Goal: Information Seeking & Learning: Find specific fact

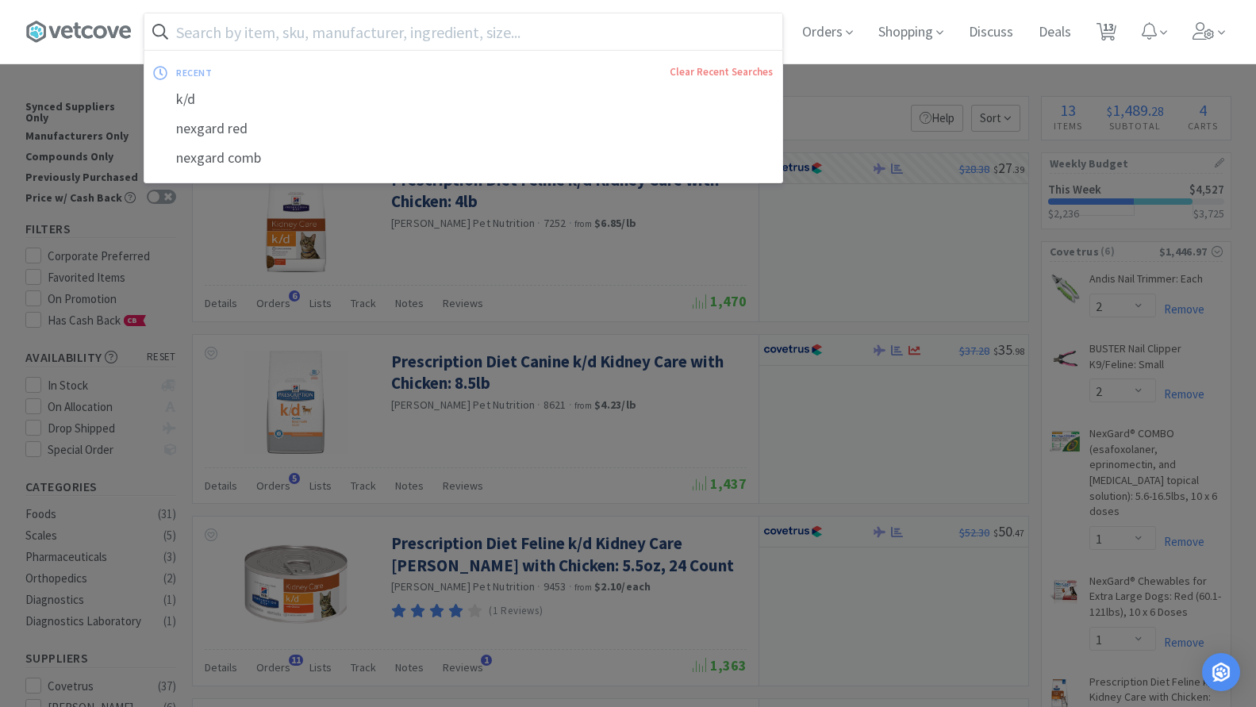
select select "2"
select select "1"
select select "2"
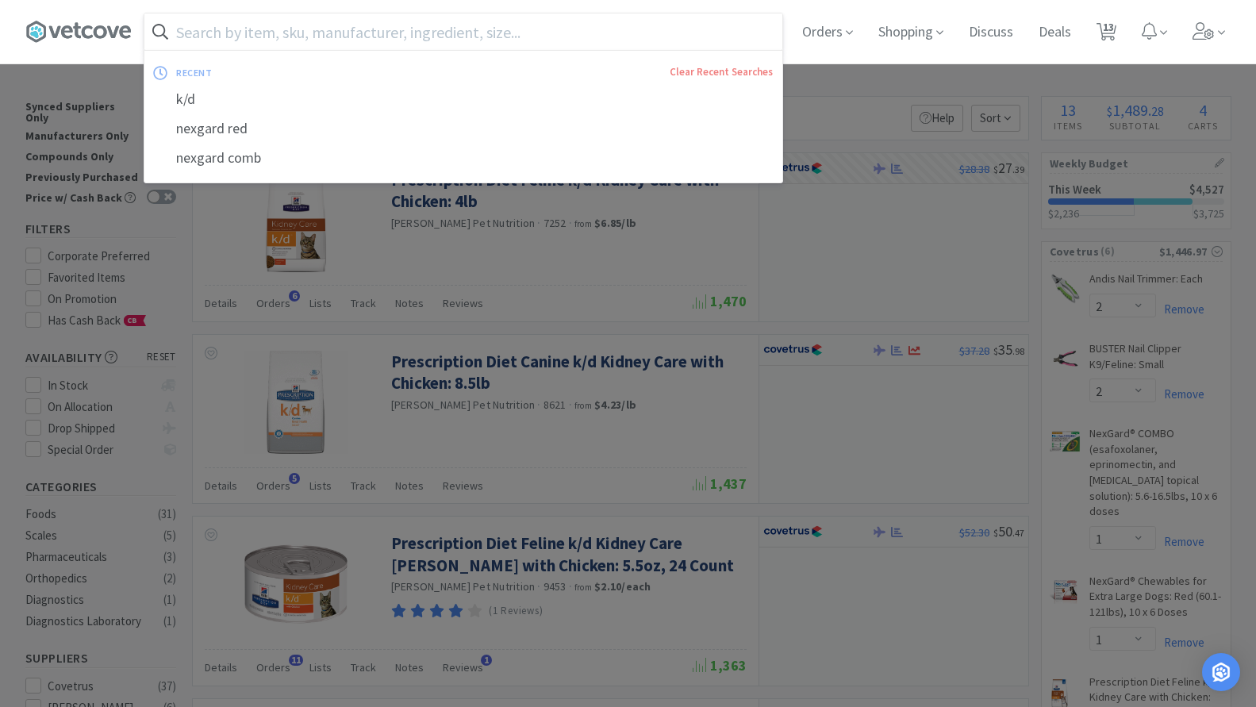
select select "50"
select select "2"
select select "1"
select select "12"
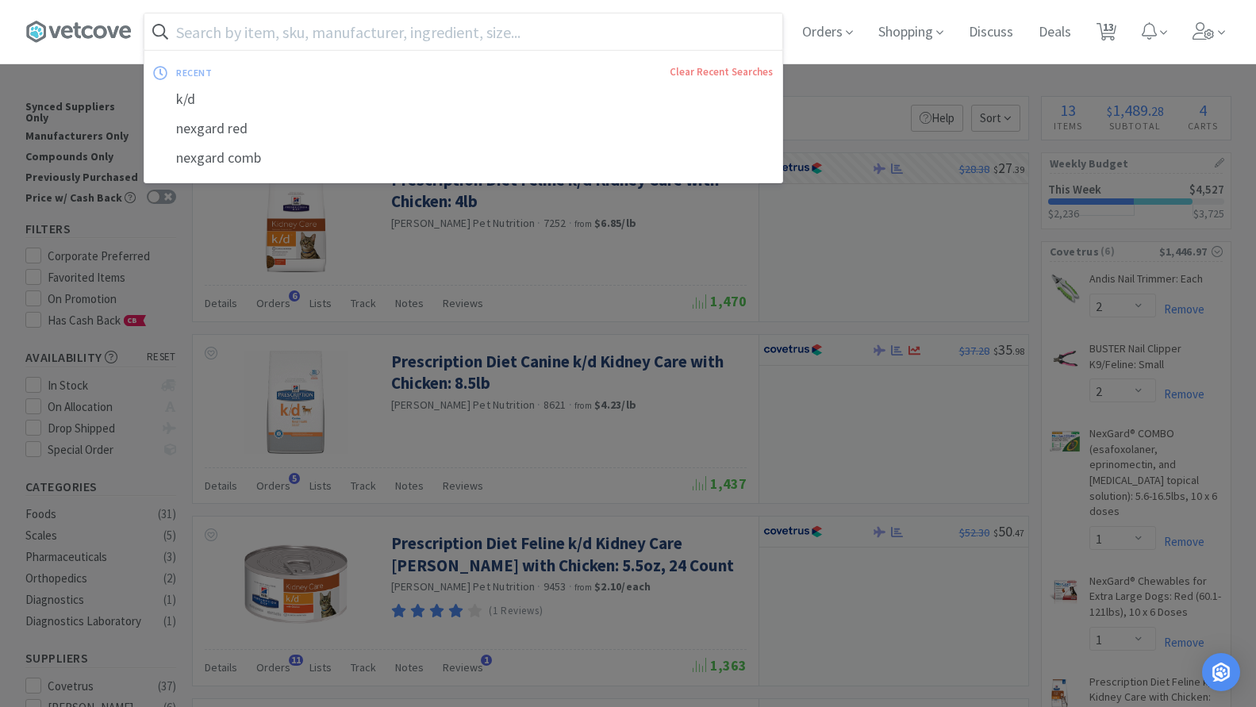
select select "12"
select select "4"
